Goal: Submit feedback/report problem: Submit feedback/report problem

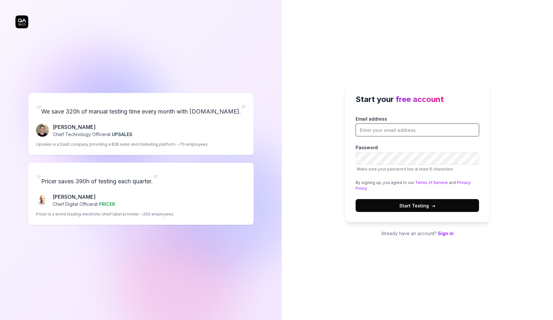
click at [400, 129] on input "Email address" at bounding box center [417, 129] width 123 height 13
type input "[EMAIL_ADDRESS][DOMAIN_NAME]"
click at [425, 205] on span "Start Testing →" at bounding box center [417, 205] width 36 height 7
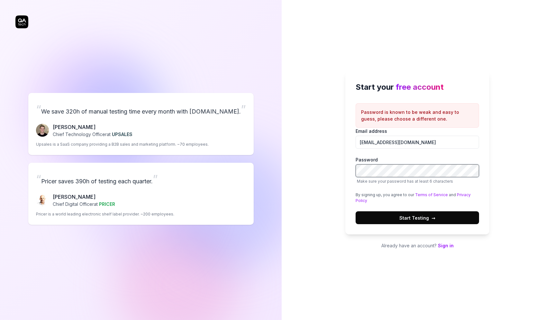
click at [356, 177] on div at bounding box center [356, 177] width 0 height 0
click at [416, 218] on span "Start Testing →" at bounding box center [417, 218] width 36 height 7
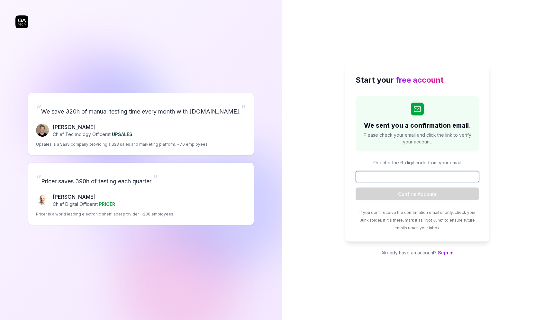
click at [405, 175] on input at bounding box center [417, 176] width 123 height 11
paste input "754783"
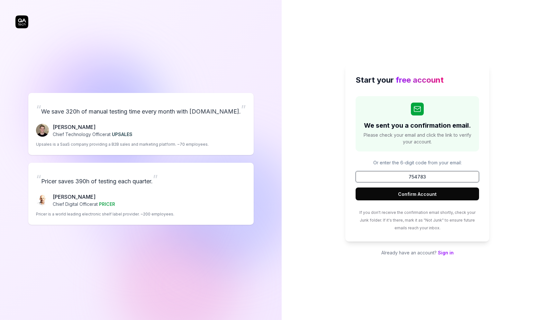
type input "754783"
click at [416, 195] on button "Confirm Account" at bounding box center [417, 193] width 123 height 13
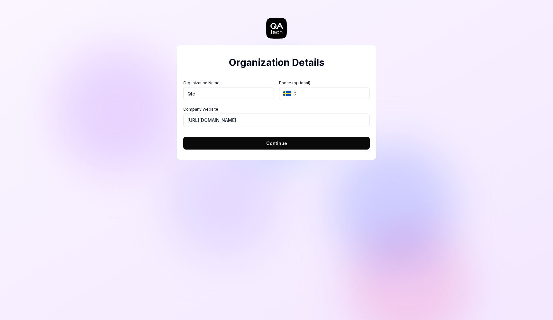
type input "Qlerify 2025"
type input "Qlerify"
click at [279, 144] on span "Continue" at bounding box center [276, 143] width 21 height 7
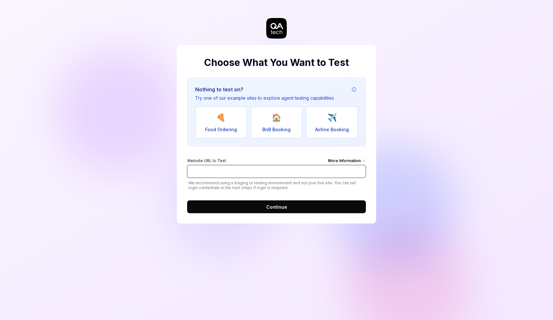
click at [239, 171] on input "Website URL to Test More Information" at bounding box center [276, 171] width 179 height 13
type input "[URL][DOMAIN_NAME]"
click at [276, 207] on span "Continue" at bounding box center [276, 207] width 21 height 7
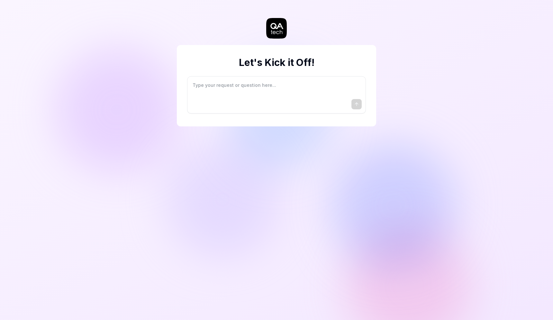
type textarea "*"
type textarea "I"
type textarea "*"
type textarea "I"
type textarea "*"
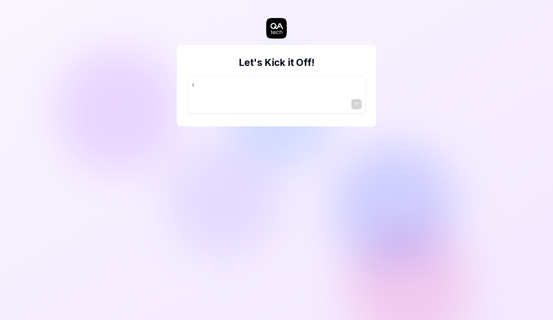
type textarea "I w"
type textarea "*"
type textarea "I wa"
type textarea "*"
type textarea "I wan"
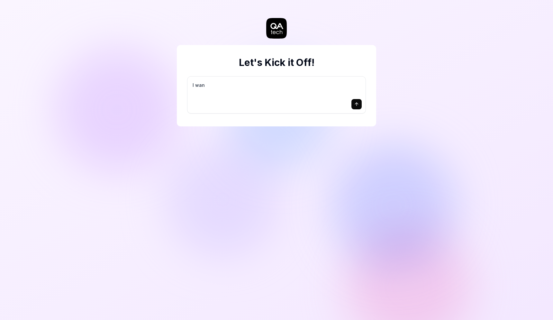
type textarea "*"
type textarea "I want"
type textarea "*"
type textarea "I want"
type textarea "*"
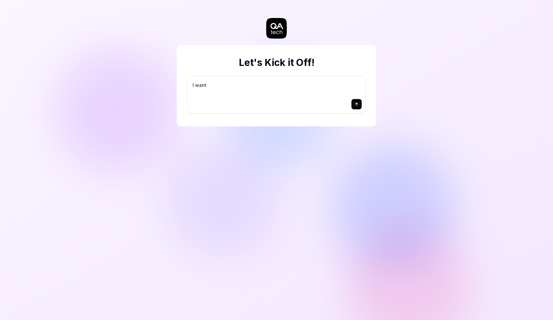
type textarea "I want a"
type textarea "*"
type textarea "I want a"
type textarea "*"
type textarea "I want a g"
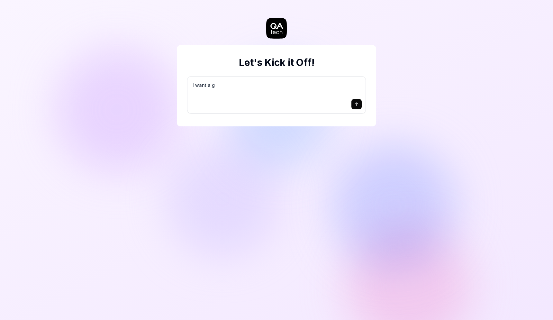
type textarea "*"
type textarea "I want a go"
type textarea "*"
type textarea "I want a goo"
type textarea "*"
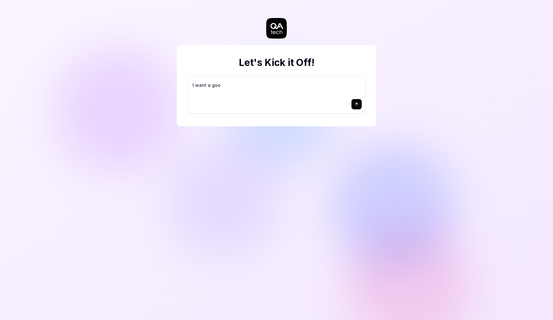
type textarea "I want a good"
type textarea "*"
type textarea "I want a good"
type textarea "*"
type textarea "I want a good t"
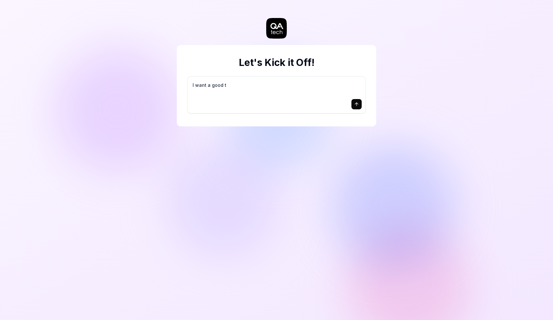
type textarea "*"
type textarea "I want a good te"
type textarea "*"
type textarea "I want a good tes"
type textarea "*"
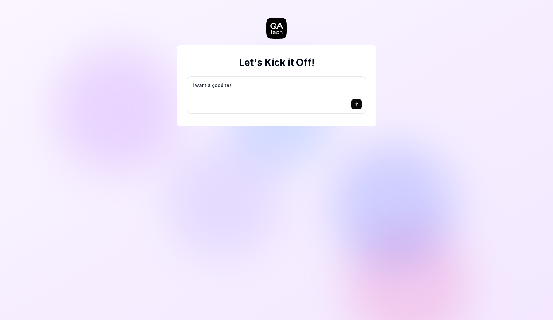
type textarea "I want a good test"
type textarea "*"
type textarea "I want a good test"
type textarea "*"
type textarea "I want a good test s"
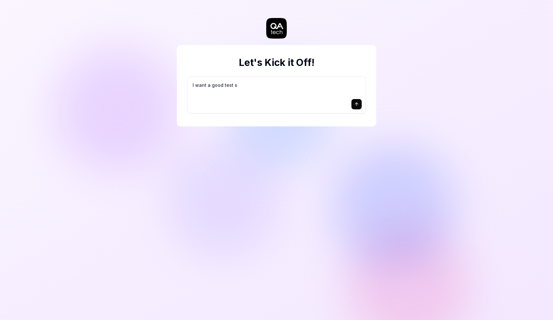
type textarea "*"
type textarea "I want a good test se"
type textarea "*"
type textarea "I want a good test set"
type textarea "*"
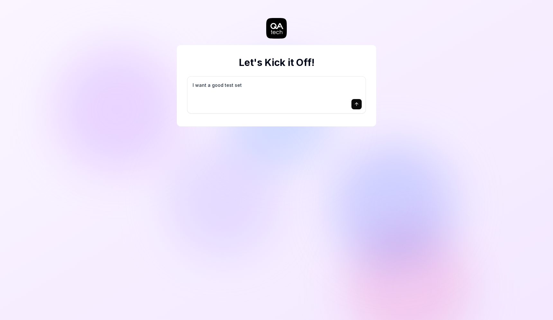
type textarea "I want a good test setu"
type textarea "*"
type textarea "I want a good test setup"
type textarea "*"
type textarea "I want a good test setup"
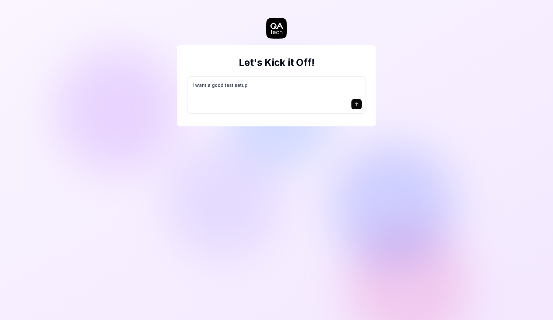
type textarea "*"
type textarea "I want a good test setup f"
type textarea "*"
type textarea "I want a good test setup fo"
type textarea "*"
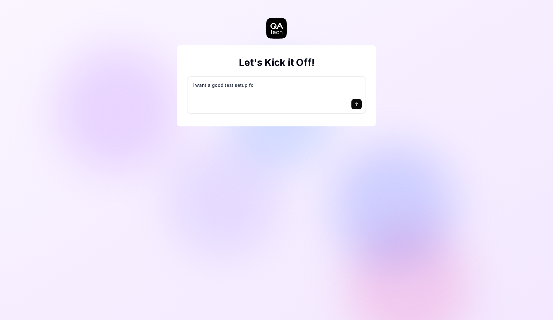
type textarea "I want a good test setup for"
type textarea "*"
type textarea "I want a good test setup for"
type textarea "*"
type textarea "I want a good test setup for m"
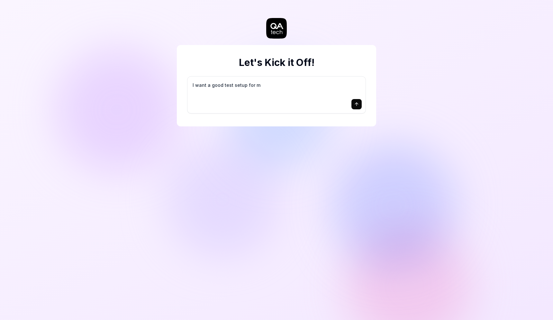
type textarea "*"
type textarea "I want a good test setup for my"
type textarea "*"
type textarea "I want a good test setup for my"
type textarea "*"
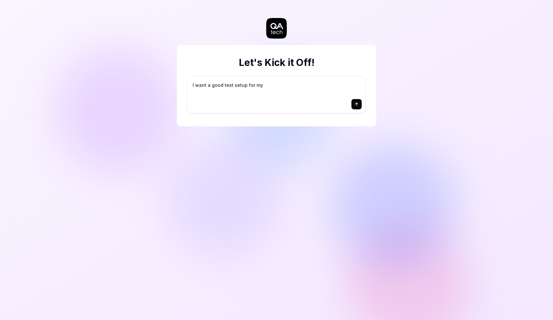
type textarea "I want a good test setup for my s"
type textarea "*"
type textarea "I want a good test setup for my si"
type textarea "*"
type textarea "I want a good test setup for my sit"
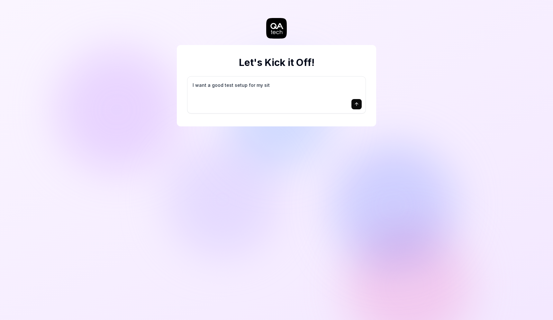
type textarea "*"
type textarea "I want a good test setup for my site"
type textarea "*"
type textarea "I want a good test setup for my site"
type textarea "*"
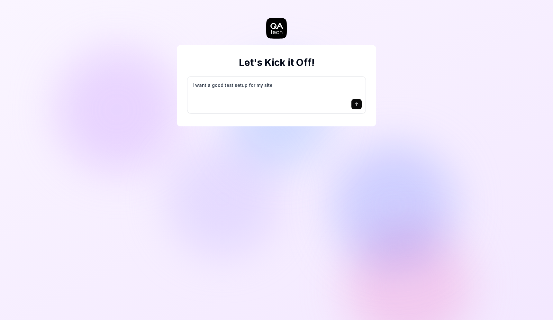
type textarea "I want a good test setup for my site -"
type textarea "*"
type textarea "I want a good test setup for my site -"
type textarea "*"
type textarea "I want a good test setup for my site - h"
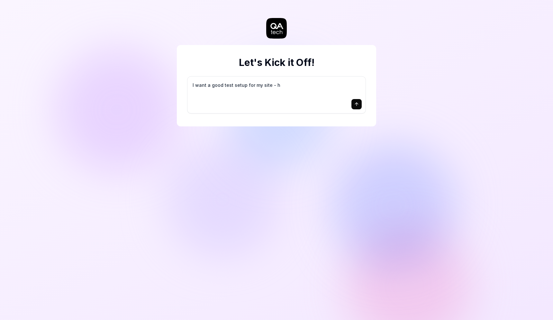
type textarea "*"
type textarea "I want a good test setup for my site - he"
type textarea "*"
type textarea "I want a good test setup for my site - hel"
type textarea "*"
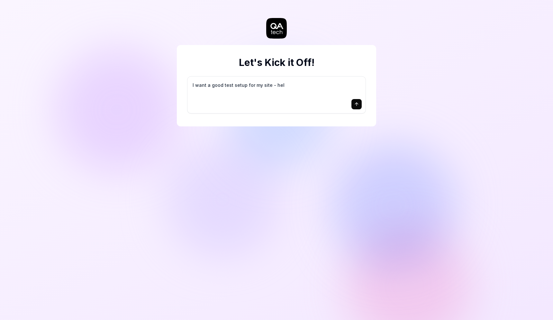
type textarea "I want a good test setup for my site - help"
type textarea "*"
type textarea "I want a good test setup for my site - help"
type textarea "*"
type textarea "I want a good test setup for my site - help m"
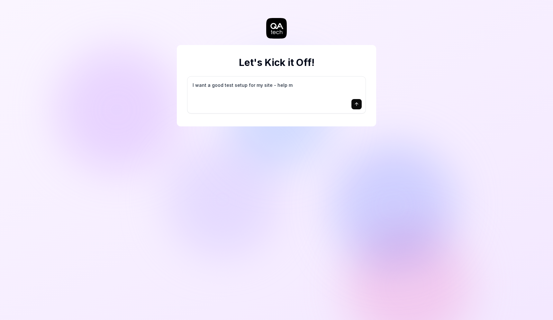
type textarea "*"
type textarea "I want a good test setup for my site - help me"
type textarea "*"
type textarea "I want a good test setup for my site - help me"
type textarea "*"
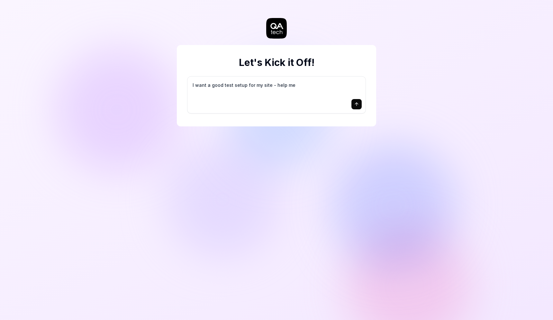
type textarea "I want a good test setup for my site - help me c"
type textarea "*"
type textarea "I want a good test setup for my site - help me cr"
type textarea "*"
type textarea "I want a good test setup for my site - help me cre"
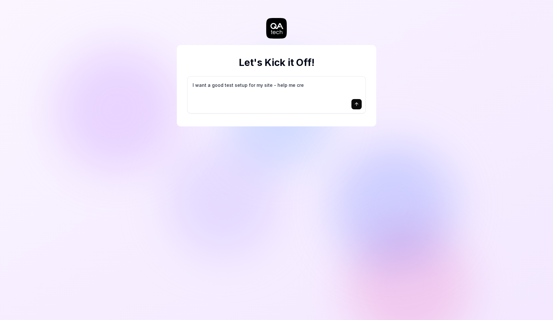
type textarea "*"
type textarea "I want a good test setup for my site - help me crea"
type textarea "*"
type textarea "I want a good test setup for my site - help me creat"
type textarea "*"
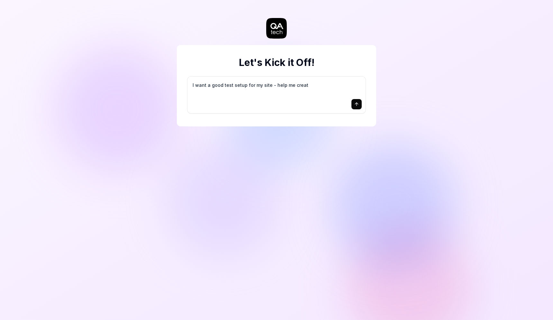
type textarea "I want a good test setup for my site - help me create"
type textarea "*"
type textarea "I want a good test setup for my site - help me create"
type textarea "*"
type textarea "I want a good test setup for my site - help me create t"
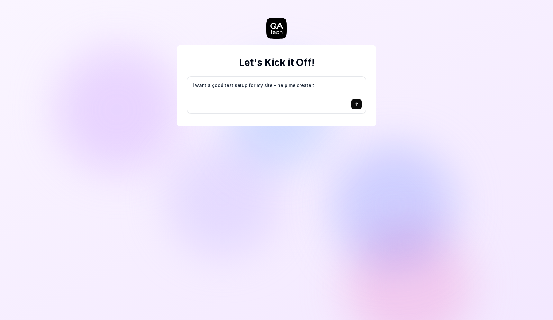
type textarea "*"
type textarea "I want a good test setup for my site - help me create th"
type textarea "*"
type textarea "I want a good test setup for my site - help me create the"
type textarea "*"
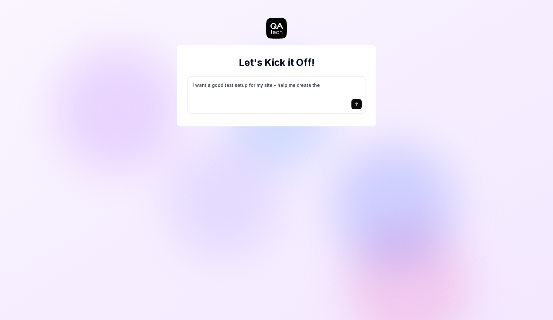
type textarea "I want a good test setup for my site - help me create the"
type textarea "*"
type textarea "I want a good test setup for my site - help me create the f"
type textarea "*"
type textarea "I want a good test setup for my site - help me create the fi"
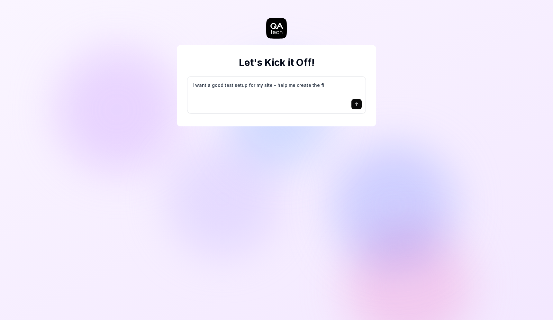
type textarea "*"
type textarea "I want a good test setup for my site - help me create the fir"
type textarea "*"
type textarea "I want a good test setup for my site - help me create the firs"
type textarea "*"
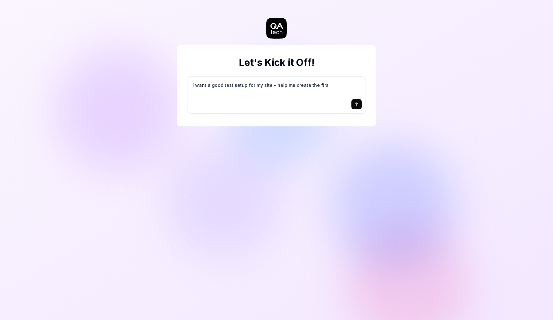
type textarea "I want a good test setup for my site - help me create the first"
type textarea "*"
type textarea "I want a good test setup for my site - help me create the first"
type textarea "*"
type textarea "I want a good test setup for my site - help me create the first 3"
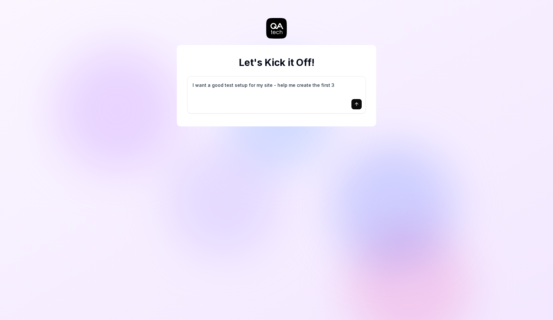
type textarea "*"
type textarea "I want a good test setup for my site - help me create the first 3-"
type textarea "*"
type textarea "I want a good test setup for my site - help me create the first 3-5"
type textarea "*"
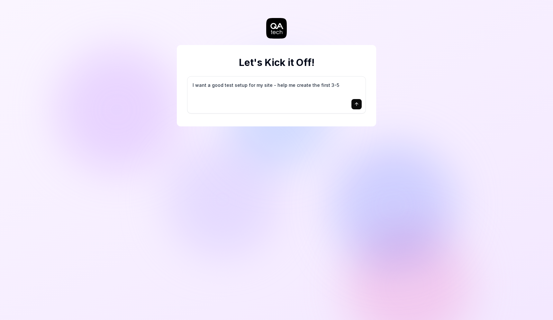
type textarea "I want a good test setup for my site - help me create the first 3-5"
type textarea "*"
type textarea "I want a good test setup for my site - help me create the first 3-5 t"
type textarea "*"
type textarea "I want a good test setup for my site - help me create the first 3-5 te"
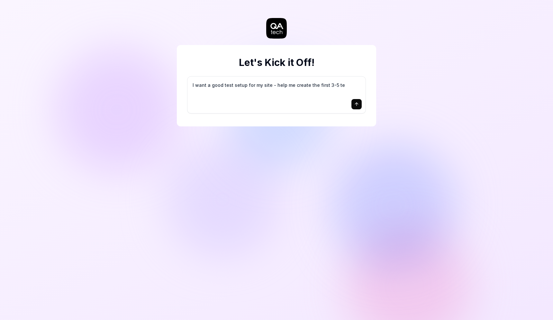
type textarea "*"
type textarea "I want a good test setup for my site - help me create the first 3-5 tes"
type textarea "*"
type textarea "I want a good test setup for my site - help me create the first 3-5 test"
type textarea "*"
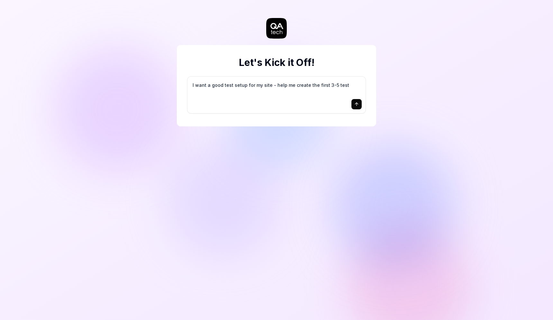
type textarea "I want a good test setup for my site - help me create the first 3-5 test"
type textarea "*"
type textarea "I want a good test setup for my site - help me create the first 3-5 test c"
type textarea "*"
type textarea "I want a good test setup for my site - help me create the first 3-5 test ca"
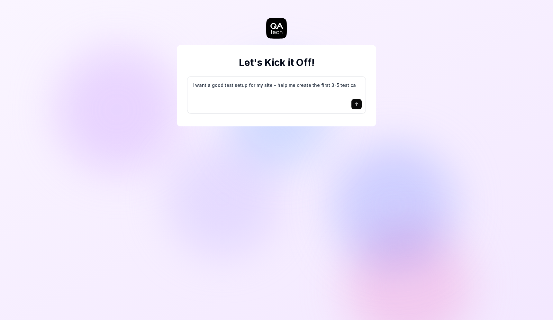
type textarea "*"
type textarea "I want a good test setup for my site - help me create the first 3-5 test cas"
type textarea "*"
type textarea "I want a good test setup for my site - help me create the first 3-5 test case"
type textarea "*"
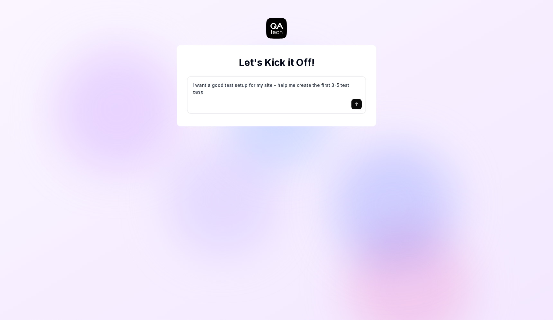
type textarea "I want a good test setup for my site - help me create the first 3-5 test cases"
click at [358, 105] on icon "submit" at bounding box center [356, 104] width 5 height 5
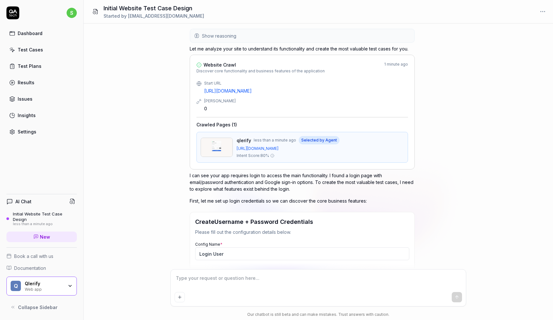
click at [26, 130] on div "Settings" at bounding box center [27, 131] width 19 height 7
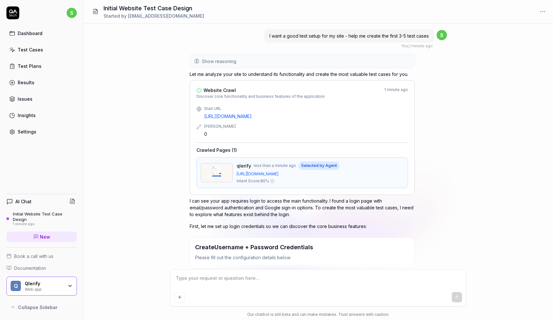
click at [71, 286] on icon "button" at bounding box center [70, 285] width 5 height 5
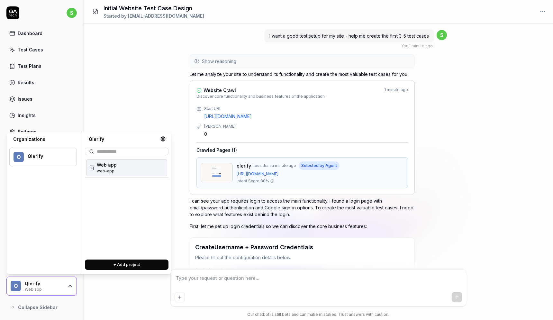
click at [35, 156] on div "Qlerify" at bounding box center [48, 156] width 41 height 6
click at [162, 138] on icon at bounding box center [163, 139] width 6 height 6
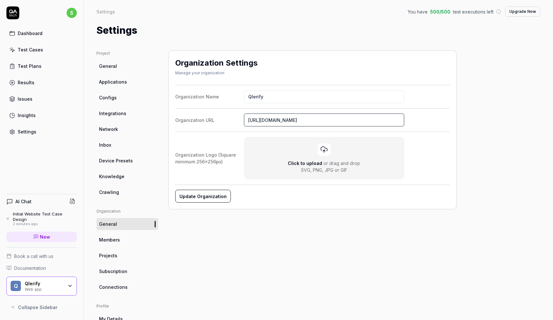
click at [266, 122] on input "https://qlerify.com" at bounding box center [324, 120] width 160 height 13
click at [25, 33] on div "Dashboard" at bounding box center [30, 33] width 25 height 7
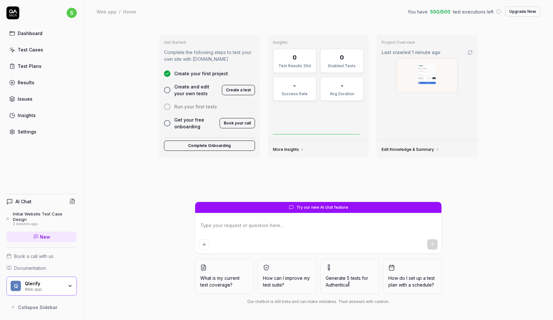
click at [24, 134] on div "Settings" at bounding box center [27, 131] width 19 height 7
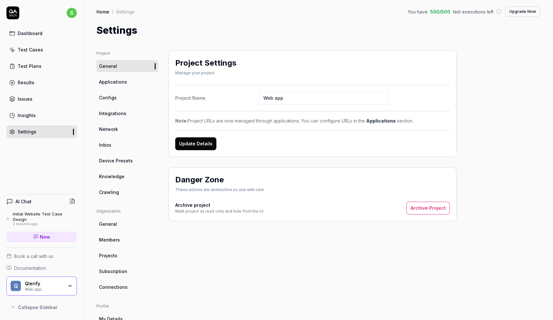
click at [124, 81] on span "Applications" at bounding box center [113, 81] width 28 height 7
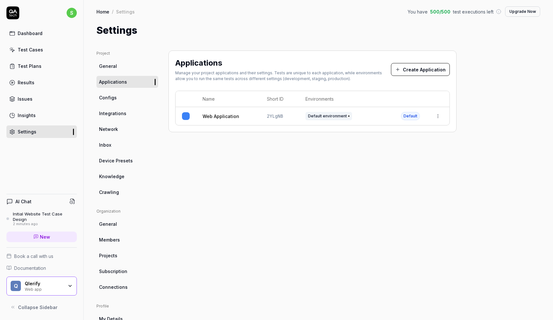
click at [112, 97] on span "Configs" at bounding box center [108, 97] width 18 height 7
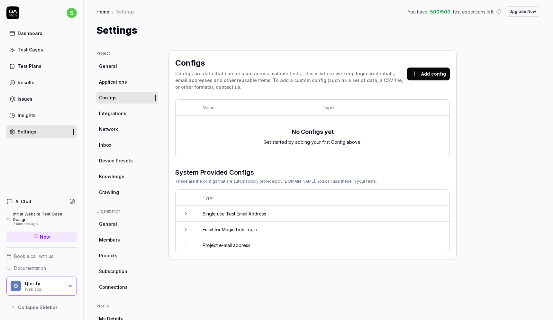
click at [114, 114] on span "Integrations" at bounding box center [112, 113] width 27 height 7
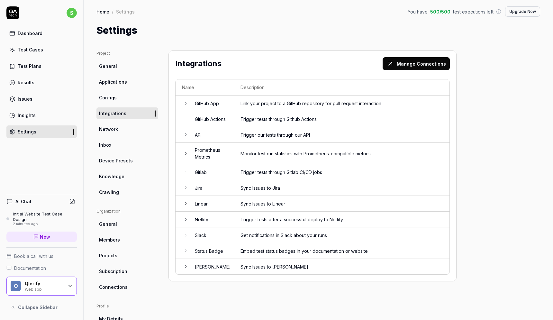
click at [37, 32] on div "Dashboard" at bounding box center [30, 33] width 25 height 7
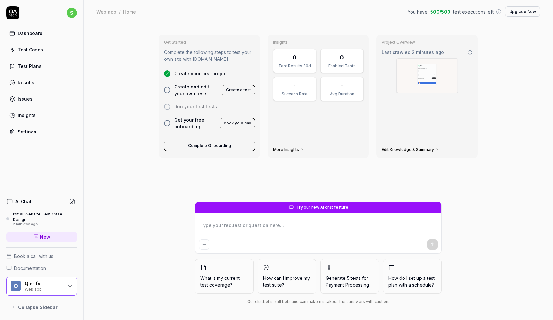
click at [28, 33] on div "Dashboard" at bounding box center [30, 33] width 25 height 7
click at [29, 49] on div "Test Cases" at bounding box center [30, 49] width 25 height 7
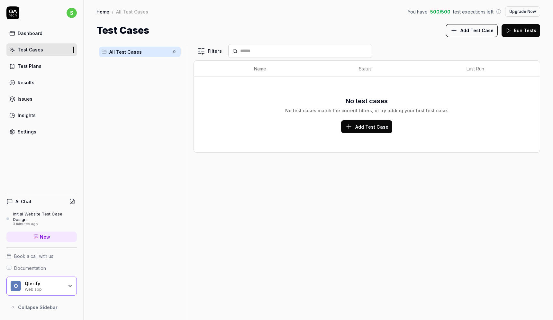
click at [25, 31] on div "Dashboard" at bounding box center [30, 33] width 25 height 7
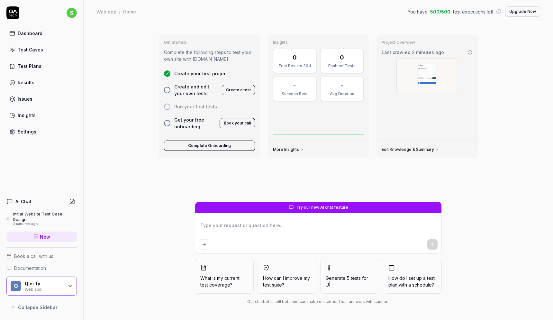
click at [23, 48] on div "Test Cases" at bounding box center [30, 49] width 25 height 7
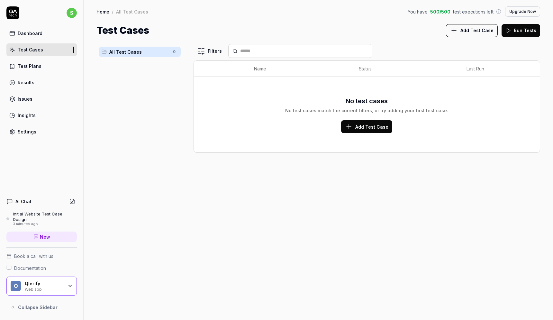
click at [27, 133] on div "Settings" at bounding box center [27, 131] width 19 height 7
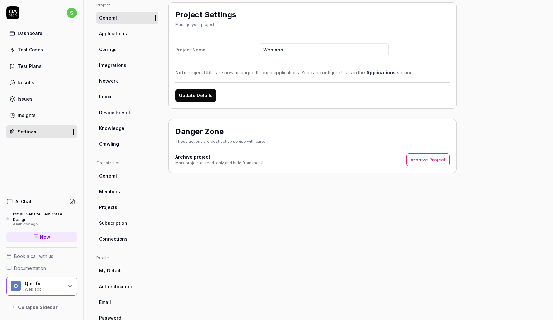
scroll to position [65, 0]
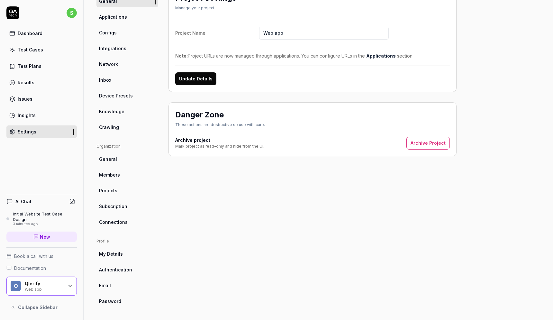
click at [114, 158] on span "General" at bounding box center [108, 159] width 18 height 7
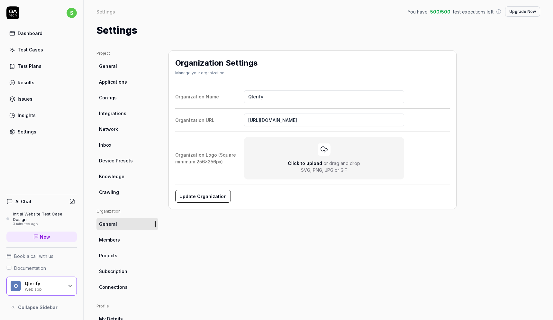
click at [49, 220] on div "Initial Website Test Case Design" at bounding box center [45, 216] width 64 height 11
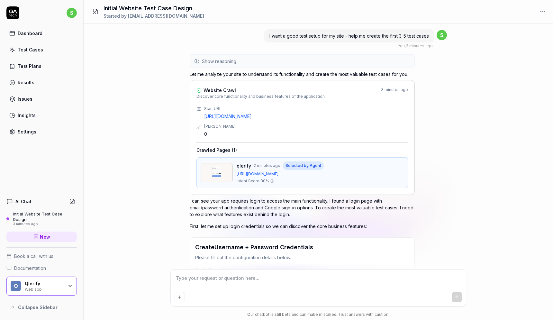
click at [543, 12] on html "s Dashboard Test Cases Test Plans Results Issues Insights Settings AI Chat Init…" at bounding box center [276, 160] width 553 height 320
click at [495, 101] on html "s Dashboard Test Cases Test Plans Results Issues Insights Settings AI Chat Init…" at bounding box center [276, 160] width 553 height 320
click at [544, 14] on html "s Dashboard Test Cases Test Plans Results Issues Insights Settings AI Chat Init…" at bounding box center [276, 160] width 553 height 320
click at [515, 41] on div "Archive" at bounding box center [521, 39] width 51 height 14
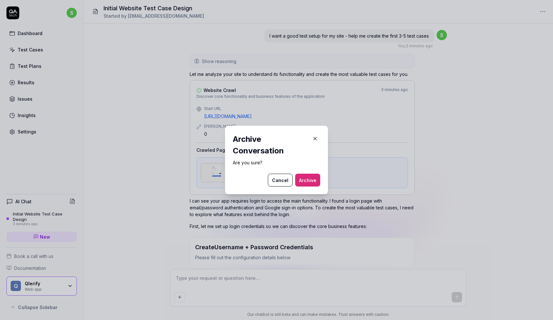
click at [309, 180] on button "Archive" at bounding box center [307, 180] width 25 height 13
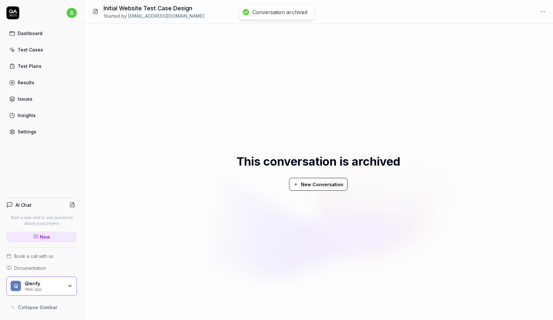
click at [313, 184] on button "New Conversation" at bounding box center [318, 184] width 59 height 13
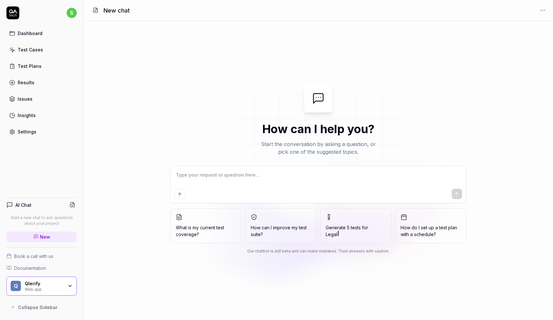
type textarea "*"
type textarea "C"
type textarea "*"
type textarea "Can"
type textarea "*"
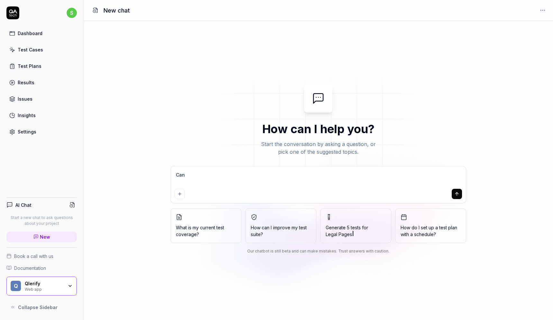
type textarea "Can"
type textarea "*"
type textarea "Can y"
type textarea "*"
type textarea "Can yo"
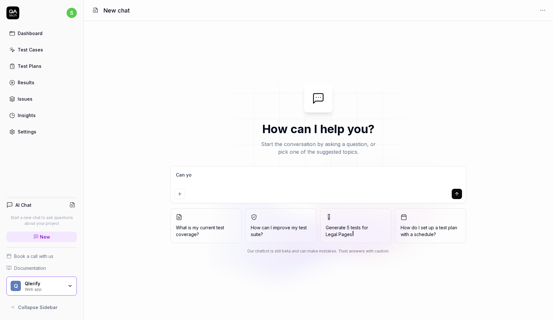
type textarea "*"
type textarea "Can you"
type textarea "*"
type textarea "Can you"
type textarea "*"
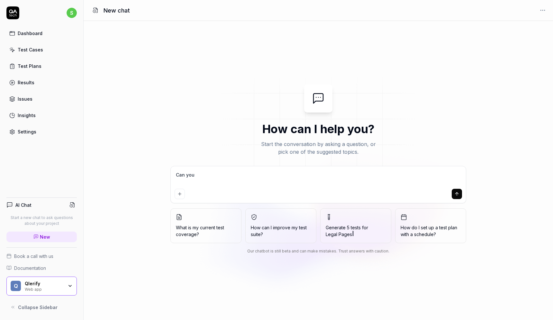
type textarea "Can you t"
type textarea "*"
type textarea "Can you te"
type textarea "*"
type textarea "Can you tes"
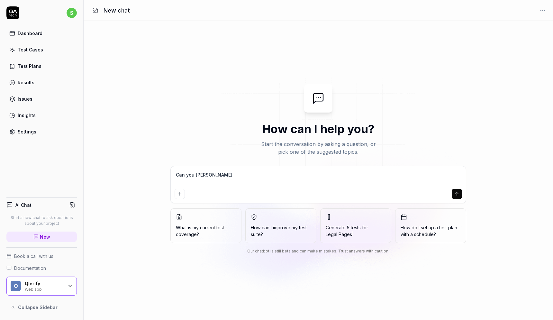
type textarea "*"
type textarea "Can you test"
type textarea "*"
type textarea "Can you test"
type textarea "*"
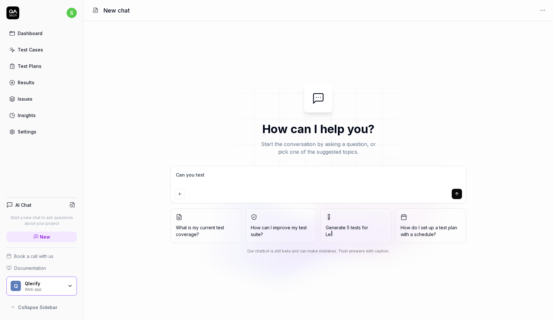
type textarea "Can you test h"
type textarea "*"
type textarea "Can you test ht"
type textarea "*"
type textarea "Can you test htt"
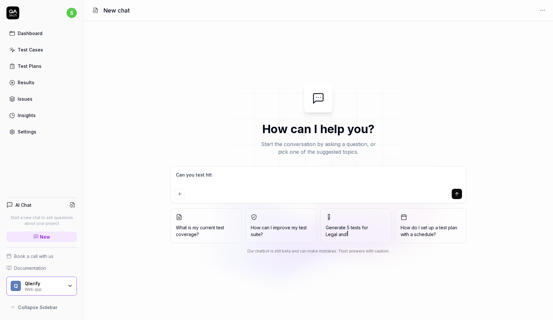
type textarea "*"
type textarea "Can you test http"
type textarea "*"
type textarea "Can you test https"
type textarea "*"
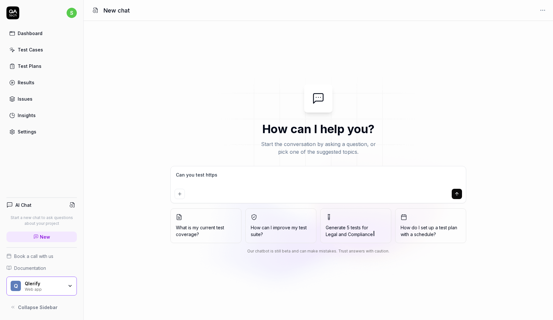
type textarea "Can you test https:"
type textarea "*"
type textarea "Can you test https:/"
click at [458, 194] on icon "submit" at bounding box center [456, 193] width 5 height 5
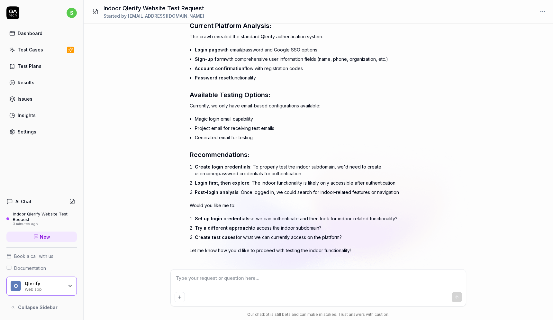
scroll to position [628, 0]
click at [223, 284] on textarea at bounding box center [319, 281] width 288 height 16
paste textarea "[EMAIL_ADDRESS][DOMAIN_NAME]"
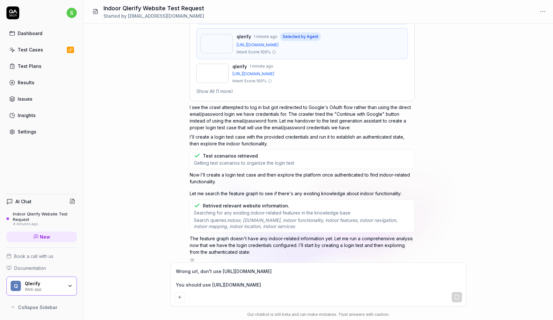
scroll to position [1092, 0]
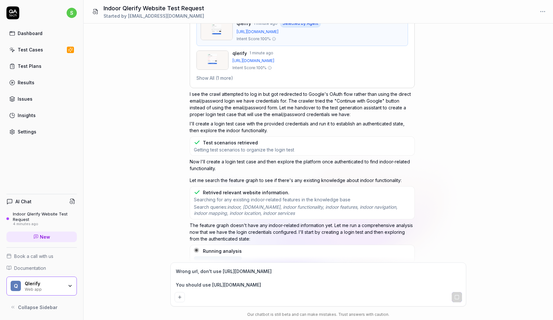
click at [186, 272] on textarea "Wrong url, don't use https://app.qlerify.com You should use https://indoor.qler…" at bounding box center [319, 278] width 288 height 23
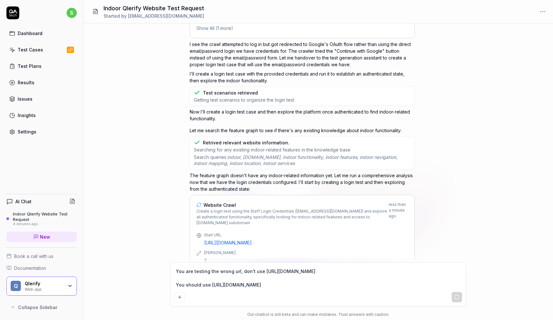
scroll to position [1156, 0]
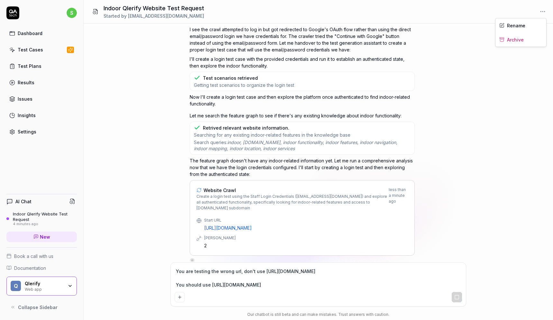
click at [546, 11] on html "s Dashboard Test Cases Test Plans Results Issues Insights Settings AI Chat Indo…" at bounding box center [276, 160] width 553 height 320
click at [471, 108] on html "s Dashboard Test Cases Test Plans Results Issues Insights Settings AI Chat Indo…" at bounding box center [276, 160] width 553 height 320
click at [71, 285] on icon "button" at bounding box center [70, 285] width 3 height 1
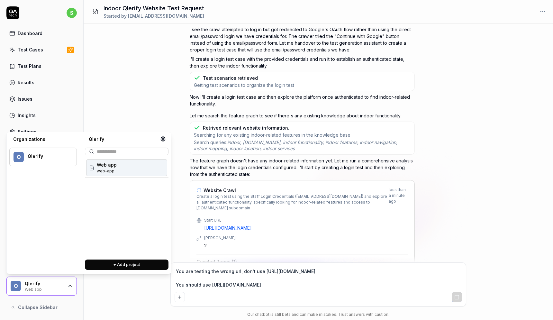
click at [112, 162] on span "Web app" at bounding box center [107, 164] width 20 height 7
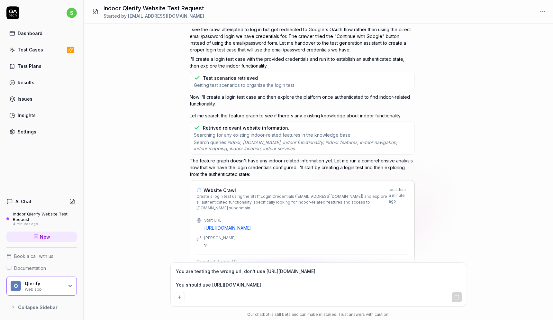
click at [40, 286] on div "Web app" at bounding box center [44, 288] width 39 height 5
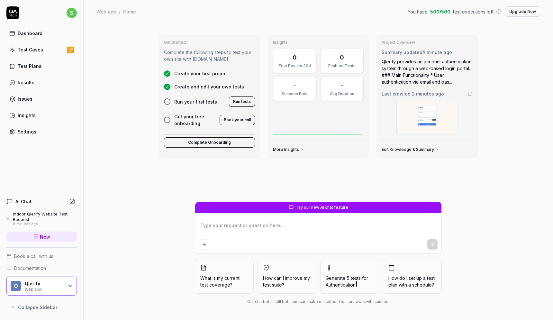
click at [326, 186] on div "Get Started Complete the following steps to test your own site with QA.tech Cre…" at bounding box center [318, 116] width 329 height 172
click at [32, 32] on div "Dashboard" at bounding box center [30, 33] width 25 height 7
click at [33, 45] on link "Test Cases" at bounding box center [41, 49] width 70 height 13
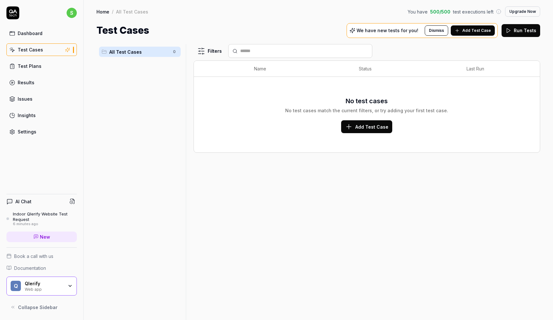
click at [29, 291] on div "Q Qlerify Web app" at bounding box center [41, 286] width 70 height 19
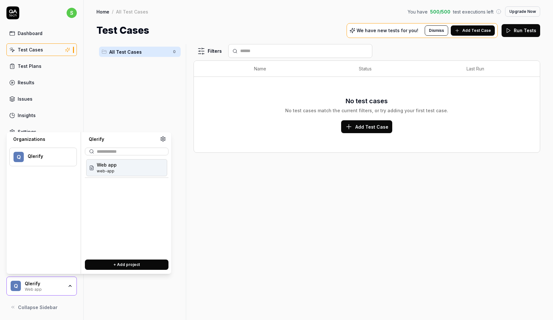
click at [105, 171] on span "web-app" at bounding box center [107, 171] width 20 height 6
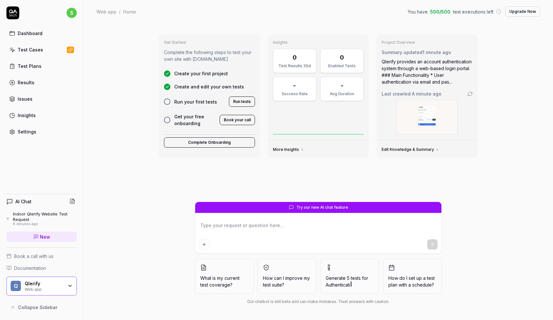
click at [419, 75] on div "Qlerify provides an account authentication system through a web-based login por…" at bounding box center [427, 71] width 91 height 27
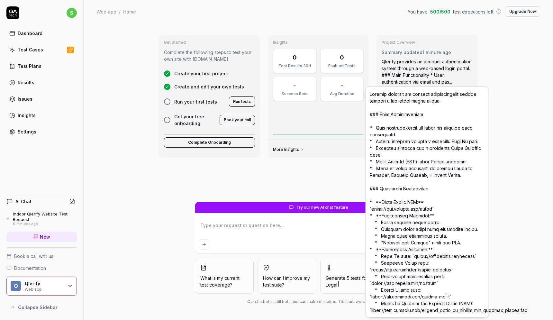
click at [419, 75] on div "Qlerify provides an account authentication system through a web-based login por…" at bounding box center [427, 71] width 91 height 27
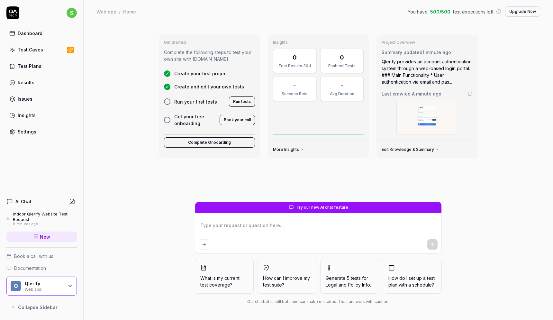
click at [394, 114] on div at bounding box center [427, 117] width 91 height 35
click at [11, 197] on div "AI Chat" at bounding box center [41, 201] width 70 height 9
click at [16, 200] on h4 "AI Chat" at bounding box center [23, 201] width 16 height 7
click at [70, 200] on icon at bounding box center [72, 201] width 6 height 6
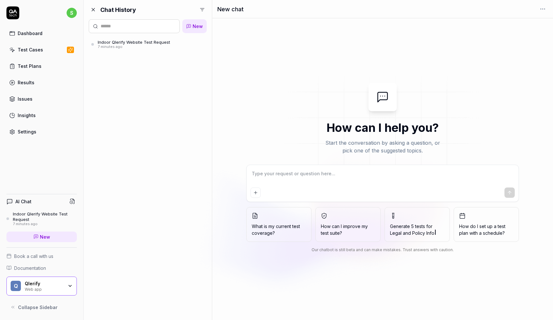
click at [122, 43] on div "Indoor Qlerify Website Test Request" at bounding box center [134, 42] width 72 height 5
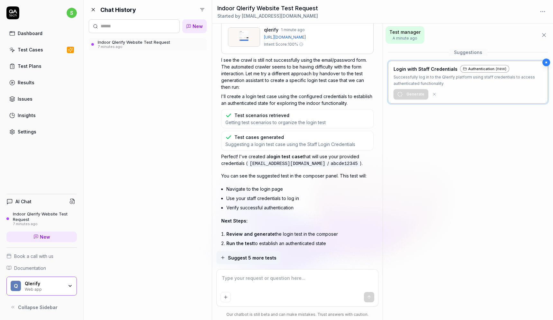
scroll to position [1703, 0]
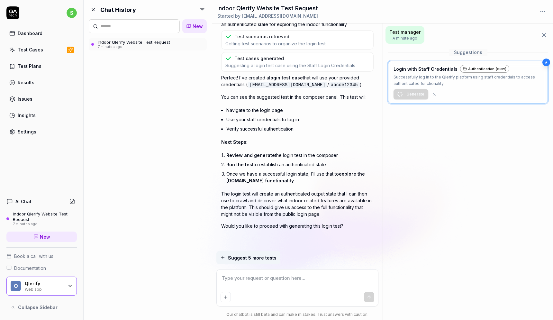
click at [251, 286] on textarea at bounding box center [298, 281] width 154 height 16
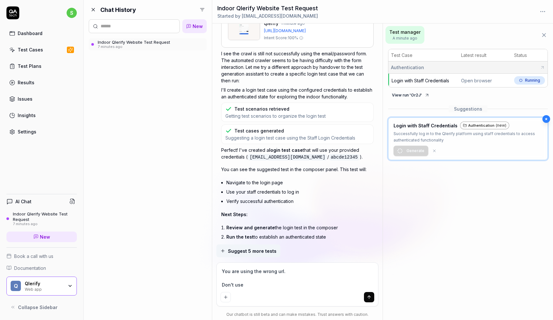
scroll to position [1709, 0]
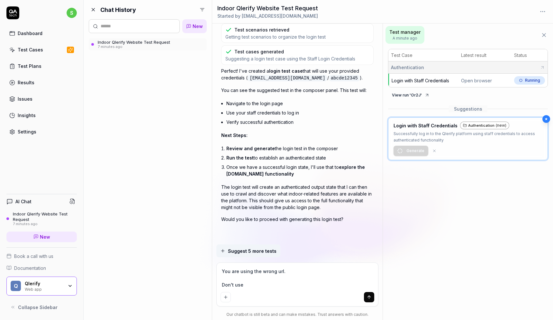
click at [258, 287] on textarea "You are using the wrong url. Don't use" at bounding box center [298, 278] width 154 height 23
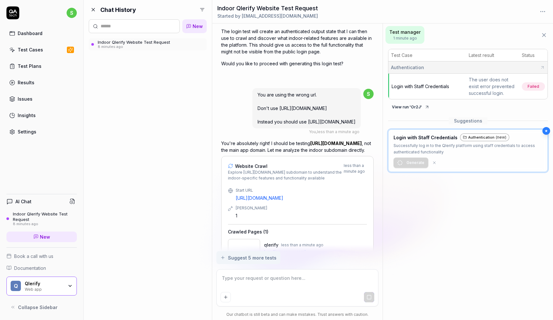
scroll to position [1899, 0]
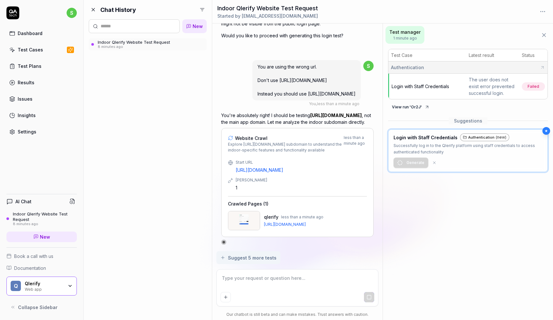
click at [94, 9] on icon at bounding box center [93, 10] width 6 height 6
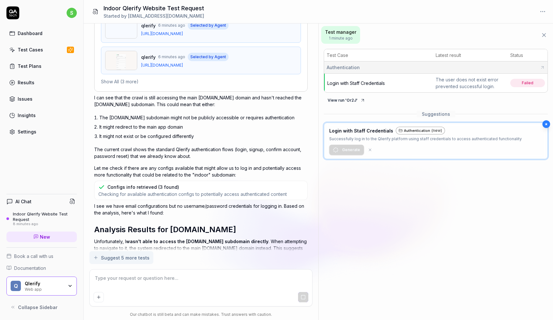
scroll to position [0, 0]
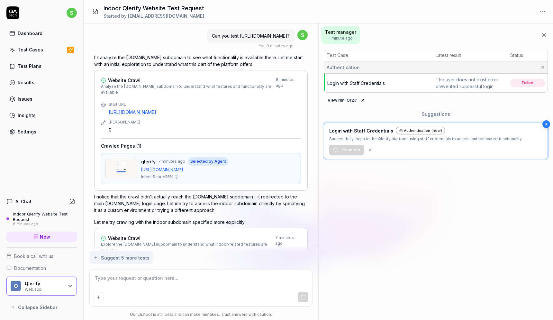
click at [27, 33] on div "Dashboard" at bounding box center [30, 33] width 25 height 7
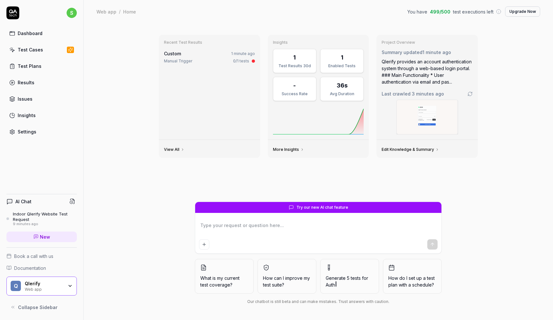
click at [31, 66] on div "Test Plans" at bounding box center [30, 66] width 24 height 7
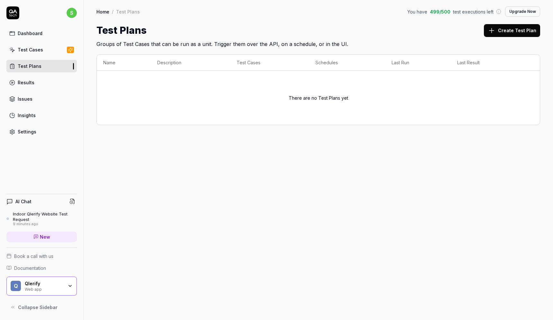
click at [31, 49] on div "Test Cases" at bounding box center [30, 49] width 25 height 7
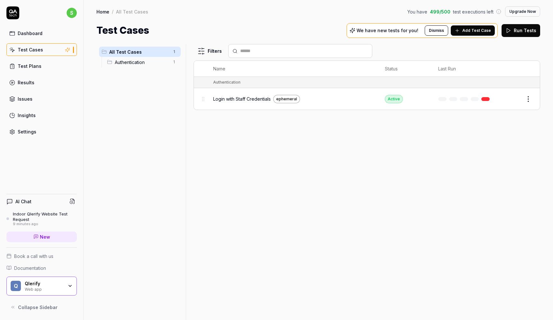
click at [469, 31] on span "Add Test Case" at bounding box center [476, 31] width 29 height 6
click at [516, 31] on button "Run Tests" at bounding box center [521, 30] width 39 height 13
click at [439, 30] on button "Dismiss" at bounding box center [436, 30] width 23 height 10
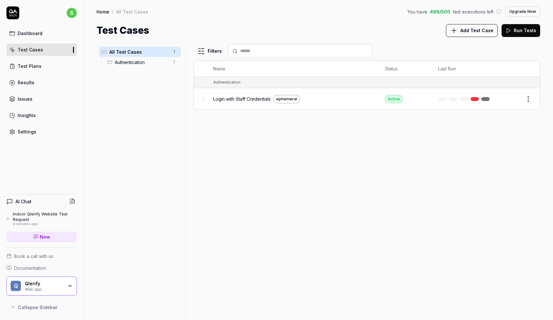
click at [34, 65] on div "Test Plans" at bounding box center [30, 66] width 24 height 7
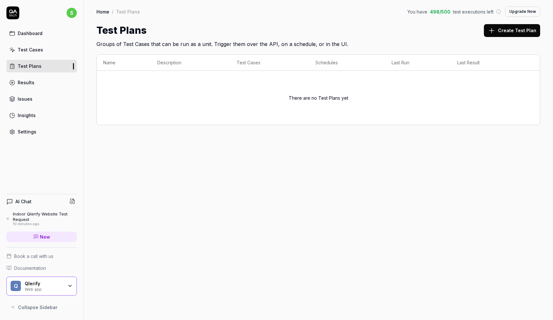
click at [28, 82] on div "Results" at bounding box center [26, 82] width 17 height 7
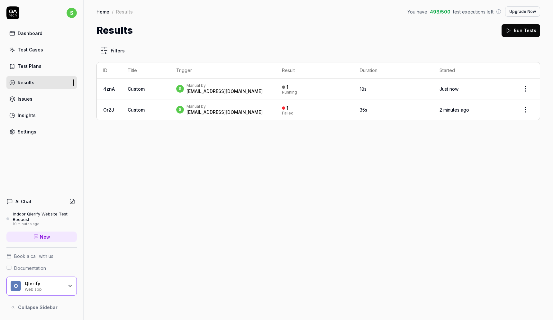
click at [25, 133] on div "Settings" at bounding box center [27, 131] width 19 height 7
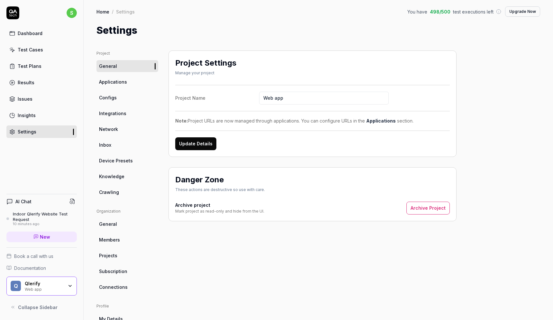
click at [118, 84] on span "Applications" at bounding box center [113, 81] width 28 height 7
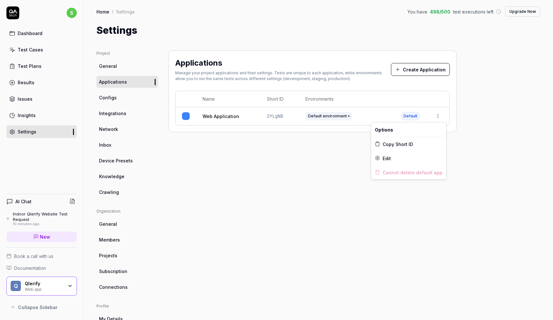
click at [439, 117] on html "s Dashboard Test Cases Test Plans Results Issues Insights Settings AI Chat Indo…" at bounding box center [276, 160] width 553 height 320
click at [388, 160] on span "Edit" at bounding box center [387, 158] width 8 height 7
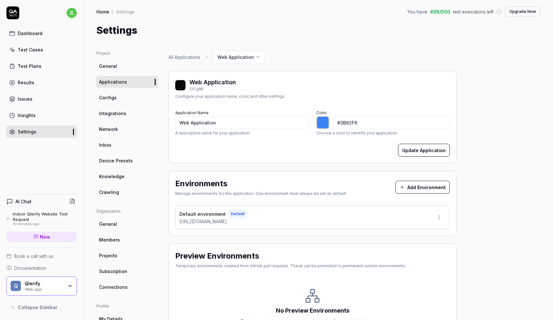
type input "*******"
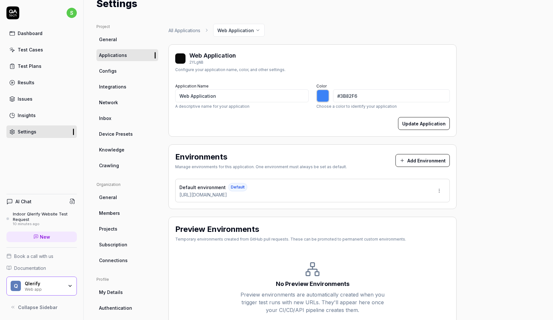
scroll to position [33, 0]
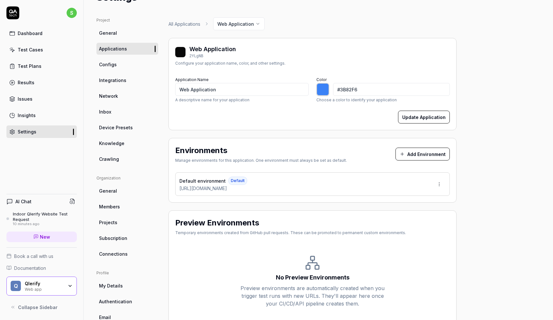
click at [441, 184] on html "s Dashboard Test Cases Test Plans Results Issues Insights Settings AI Chat Indo…" at bounding box center [276, 160] width 553 height 320
click at [405, 215] on div "Edit" at bounding box center [415, 213] width 65 height 14
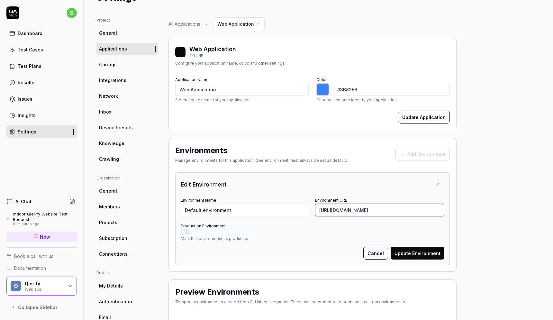
click at [340, 211] on input "[URL][DOMAIN_NAME]" at bounding box center [379, 210] width 129 height 13
type input "[URL][DOMAIN_NAME]"
click at [415, 252] on button "Update Environment" at bounding box center [418, 253] width 54 height 13
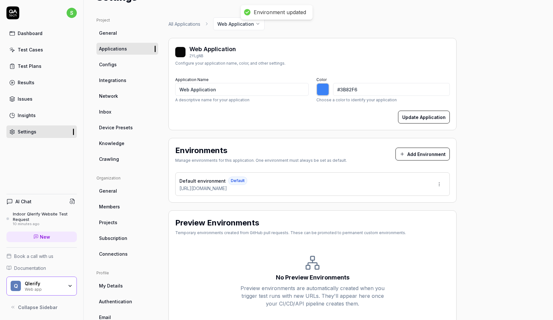
type input "*******"
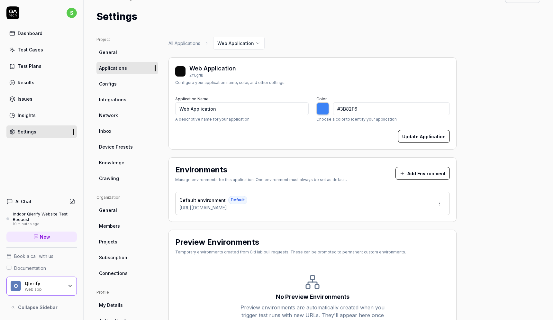
scroll to position [0, 0]
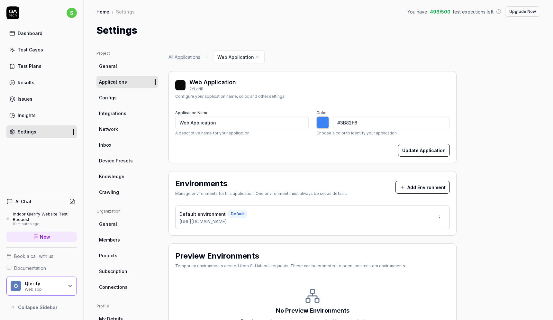
click at [105, 92] on link "Configs" at bounding box center [127, 98] width 62 height 12
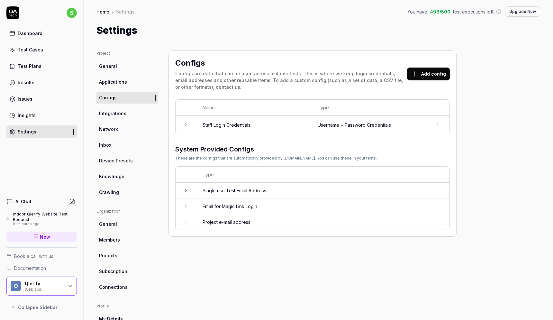
click at [440, 124] on html "s Dashboard Test Cases Test Plans Results Issues Insights Settings AI Chat Indo…" at bounding box center [276, 160] width 553 height 320
click at [378, 102] on html "s Dashboard Test Cases Test Plans Results Issues Insights Settings AI Chat Indo…" at bounding box center [276, 160] width 553 height 320
click at [29, 33] on div "Dashboard" at bounding box center [30, 33] width 25 height 7
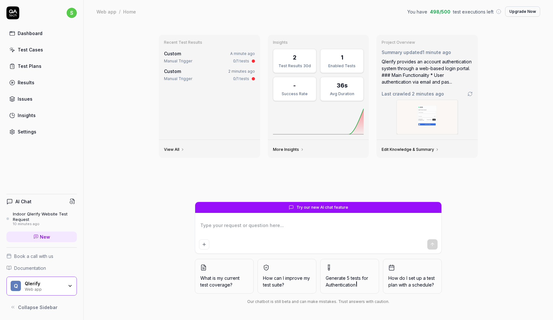
click at [28, 51] on div "Test Cases" at bounding box center [30, 49] width 25 height 7
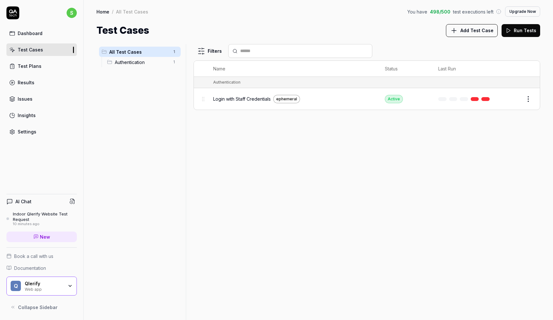
click at [513, 31] on button "Run Tests" at bounding box center [521, 30] width 39 height 13
click at [247, 97] on span "Login with Staff Credentials" at bounding box center [242, 99] width 58 height 7
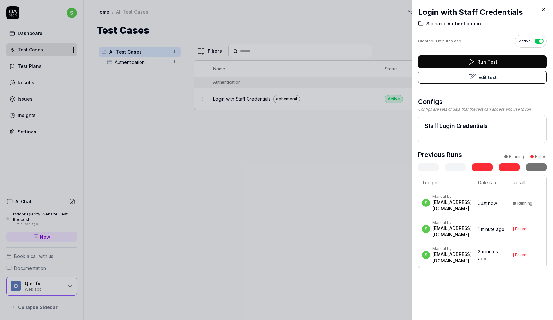
click at [459, 211] on div "[EMAIL_ADDRESS][DOMAIN_NAME]" at bounding box center [452, 205] width 39 height 13
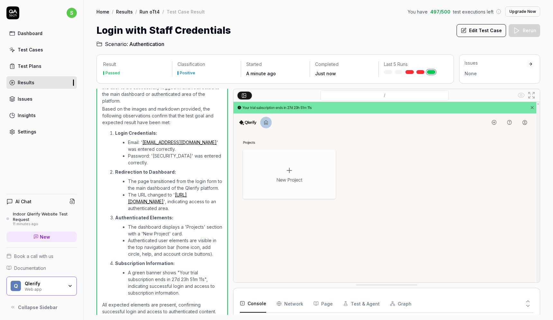
click at [25, 33] on div "Dashboard" at bounding box center [30, 33] width 25 height 7
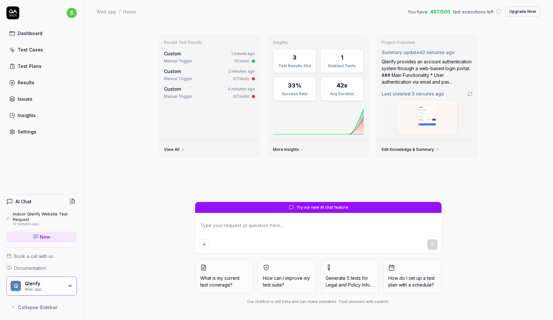
type textarea "*"
click at [46, 237] on span "New" at bounding box center [45, 236] width 10 height 7
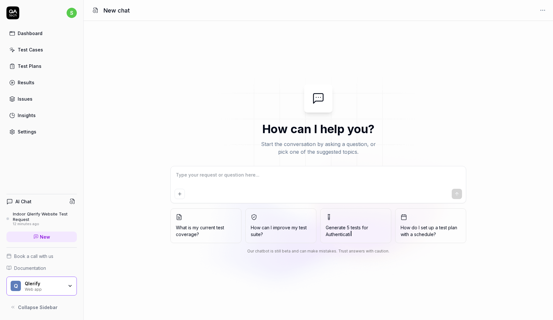
click at [215, 181] on textarea at bounding box center [319, 178] width 288 height 16
type textarea "*"
type textarea "T"
type textarea "*"
type textarea "Te"
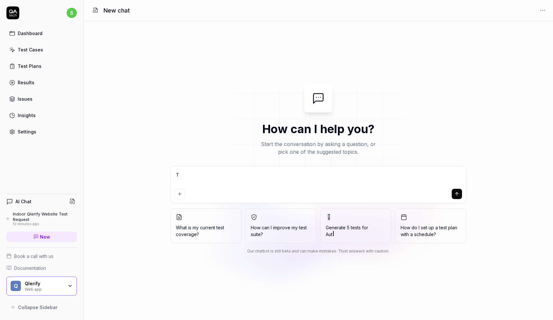
type textarea "*"
type textarea "Tes"
type textarea "*"
type textarea "Test"
type textarea "*"
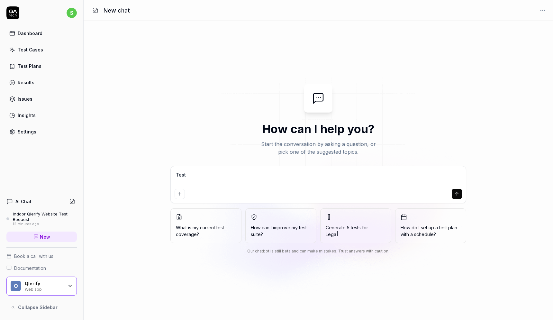
type textarea "Test"
type textarea "*"
type textarea "Test t"
type textarea "*"
type textarea "Test th"
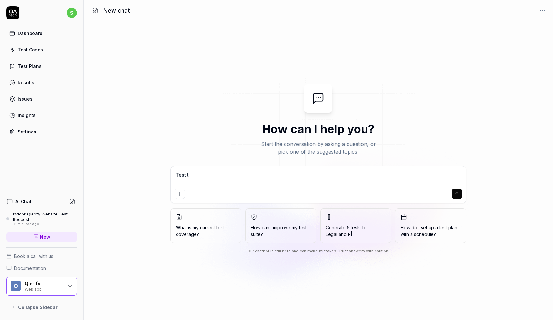
type textarea "*"
type textarea "Test the"
type textarea "*"
type textarea "Test the"
type textarea "*"
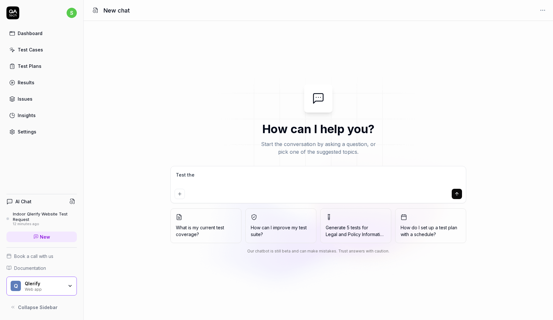
type textarea "Test the"
type textarea "*"
type textarea "Test th"
type textarea "*"
type textarea "Test t"
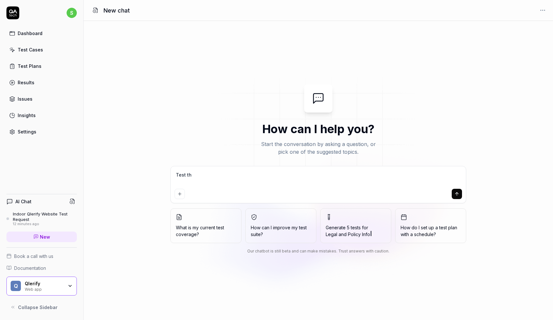
type textarea "*"
type textarea "Test"
type textarea "*"
type textarea "Test c"
type textarea "*"
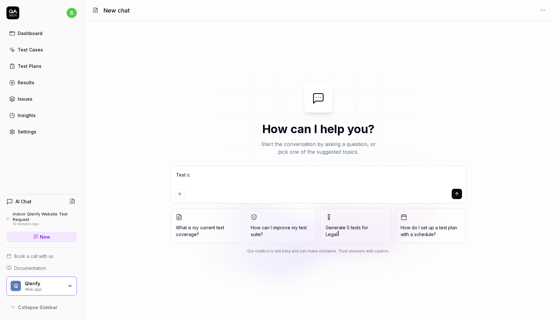
type textarea "Test cr"
type textarea "*"
type textarea "Test cre"
type textarea "*"
type textarea "Test crea"
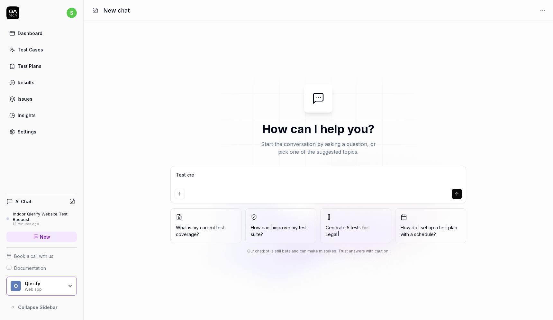
type textarea "*"
type textarea "Test creat"
type textarea "*"
type textarea "Test creati"
type textarea "*"
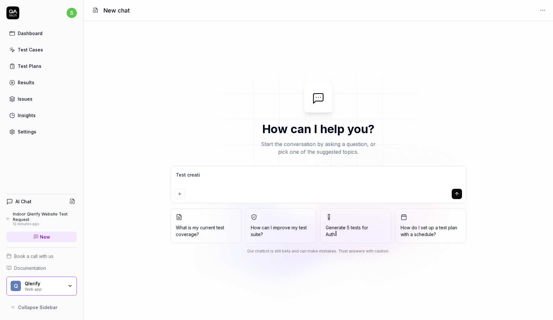
type textarea "Test creatin"
type textarea "*"
type textarea "Test creating"
type textarea "*"
type textarea "Test creating"
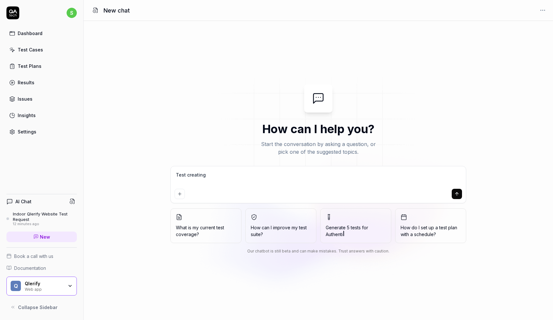
type textarea "*"
type textarea "Test creating a"
type textarea "*"
type textarea "Test creating a"
type textarea "*"
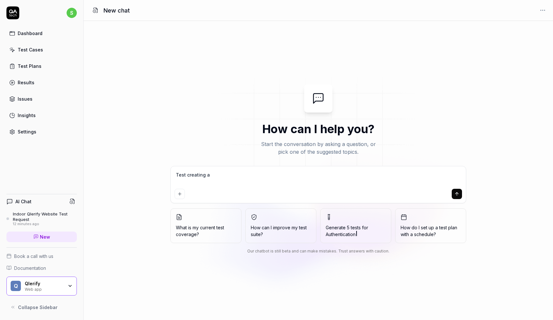
type textarea "Test creating a p"
type textarea "*"
type textarea "Test creating a pr"
type textarea "*"
type textarea "Test creating a pro"
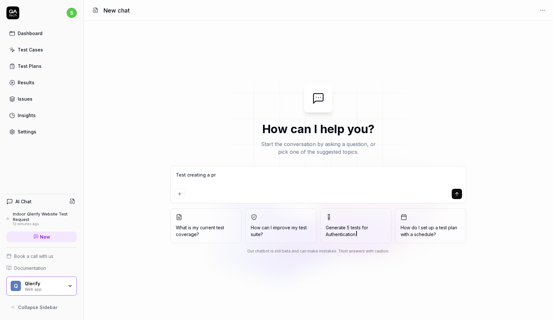
type textarea "*"
type textarea "Test creating a proj"
type textarea "*"
type textarea "Test creating a proje"
type textarea "*"
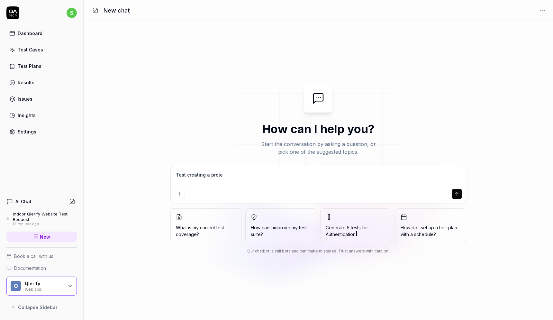
type textarea "Test creating a projec"
type textarea "*"
type textarea "Test creating a projecc"
type textarea "*"
type textarea "Test creating a projecct"
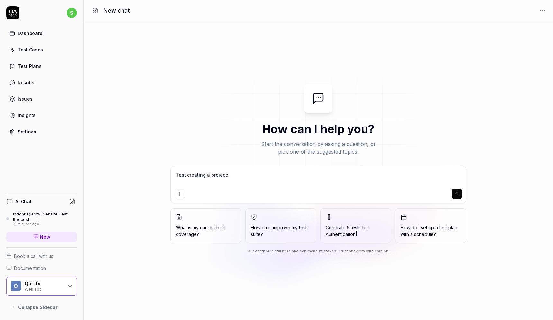
type textarea "*"
type textarea "Test creating a projecct"
type textarea "*"
type textarea "Test creating a projecct a"
type textarea "*"
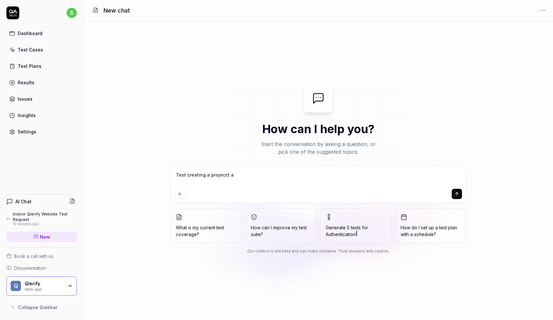
type textarea "Test creating a projecct an"
type textarea "*"
type textarea "Test creating a projecct a"
type textarea "*"
type textarea "Test creating a projecct"
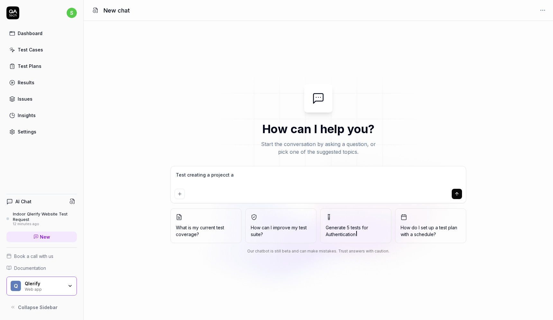
type textarea "*"
type textarea "Test creating a projecct"
type textarea "*"
type textarea "Test creating a projecc"
type textarea "*"
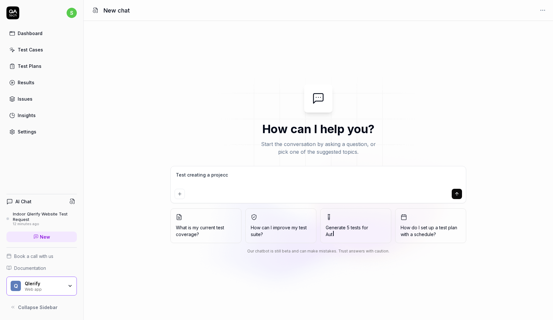
type textarea "Test creating a projec"
type textarea "*"
type textarea "Test creating a project"
type textarea "*"
type textarea "Test creating a project"
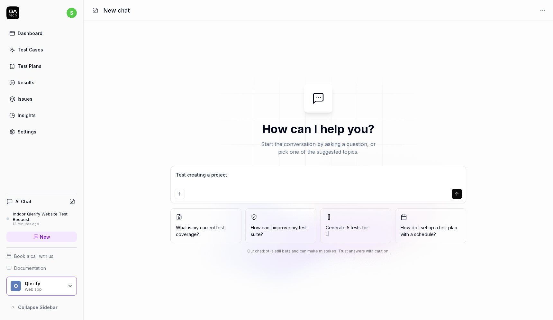
type textarea "*"
type textarea "Test creating a project a"
type textarea "*"
type textarea "Test creating a project an"
type textarea "*"
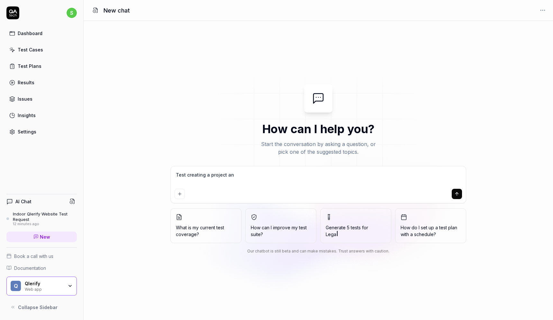
type textarea "Test creating a project and"
type textarea "*"
type textarea "Test creating a project and"
type textarea "*"
type textarea "Test creating a project and a"
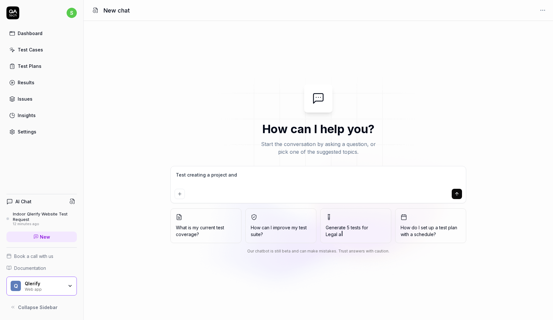
type textarea "*"
type textarea "Test creating a project and a"
type textarea "*"
type textarea "Test creating a project and a w"
type textarea "*"
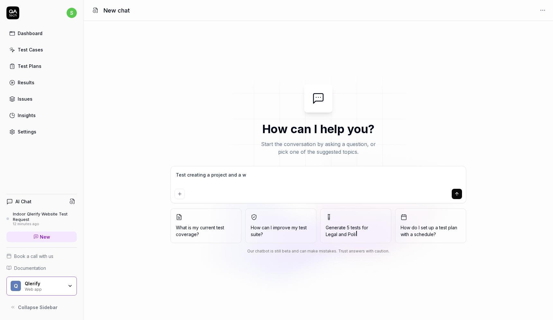
type textarea "Test creating a project and a wo"
type textarea "*"
type textarea "Test creating a project and a wor"
type textarea "*"
type textarea "Test creating a project and a work"
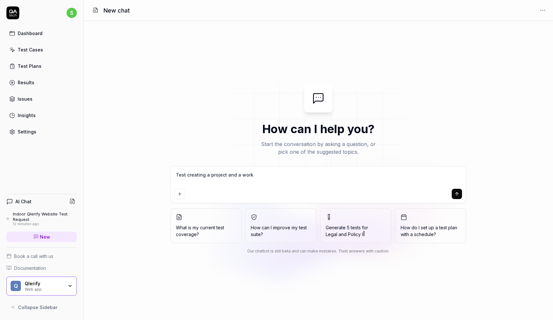
type textarea "*"
type textarea "Test creating a project and a workf"
type textarea "*"
type textarea "Test creating a project and a workfl"
type textarea "*"
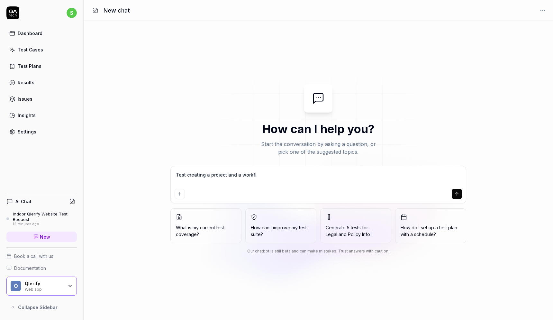
type textarea "Test creating a project and a workflo"
type textarea "*"
type textarea "Test creating a project and a workflow"
type textarea "*"
type textarea "Test creating a project and a workflow"
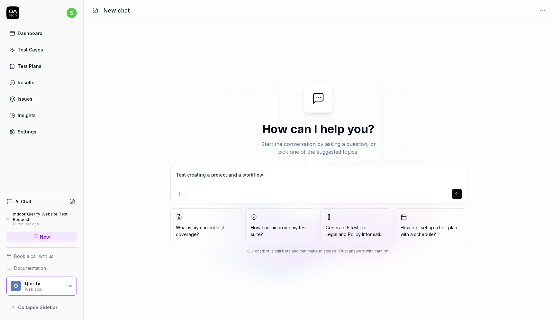
click at [461, 194] on button "submit" at bounding box center [457, 194] width 10 height 10
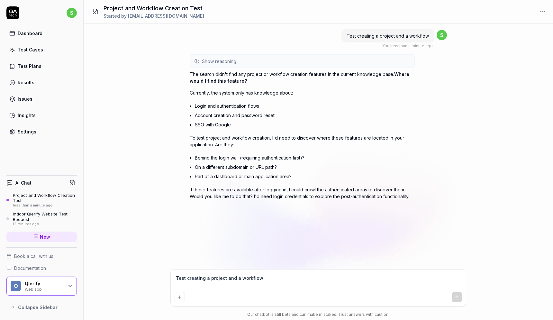
type textarea "*"
click at [262, 284] on textarea "Test creating a project and a workflow" at bounding box center [319, 281] width 288 height 16
type textarea "B"
type textarea "*"
type textarea "Be"
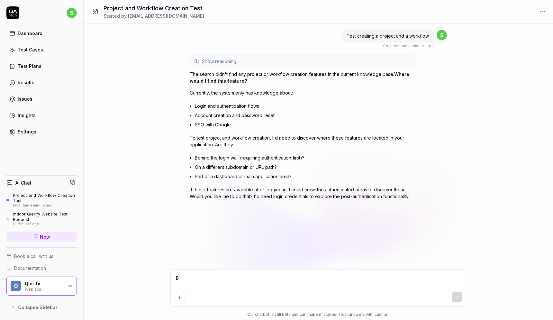
type textarea "*"
type textarea "Beh"
type textarea "*"
type textarea "Behi"
type textarea "*"
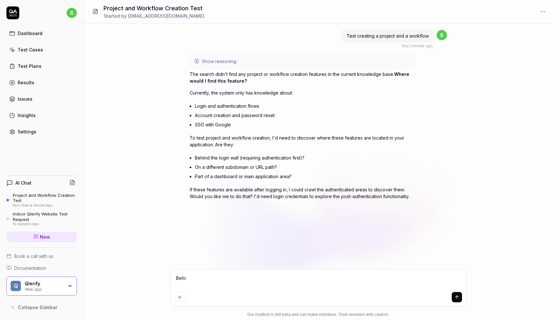
type textarea "Behin"
type textarea "*"
type textarea "Behind"
type textarea "*"
type textarea "Behind"
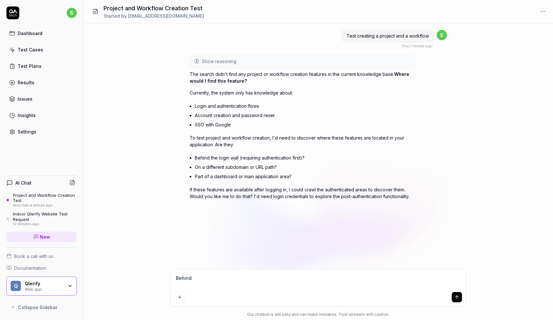
type textarea "*"
type textarea "Behind t"
type textarea "*"
type textarea "Behind th"
type textarea "*"
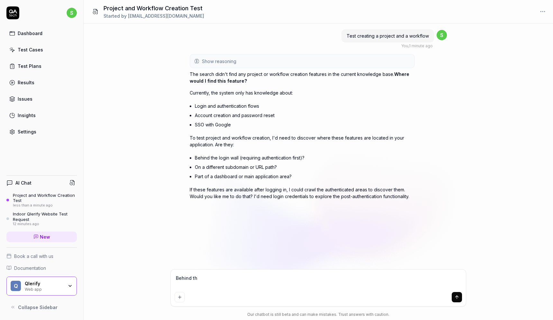
type textarea "Behind the"
type textarea "*"
type textarea "Behind the"
type textarea "*"
type textarea "Behind the l"
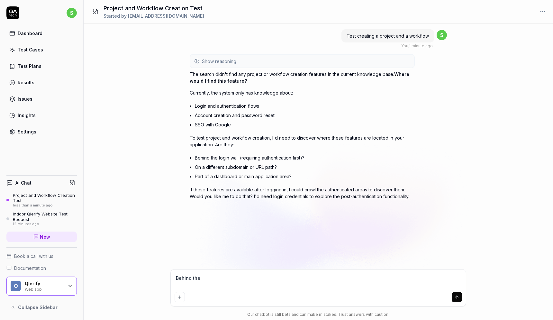
type textarea "*"
type textarea "Behind the lo"
type textarea "*"
type textarea "Behind the loa"
type textarea "*"
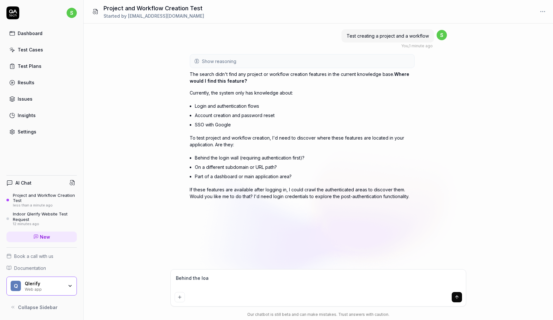
type textarea "Behind the loag"
type textarea "*"
type textarea "Behind the loagi"
type textarea "*"
type textarea "Behind the loagin"
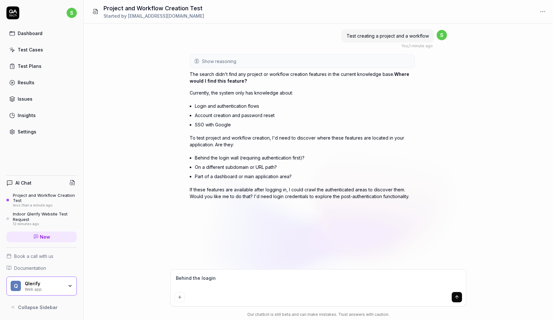
type textarea "*"
type textarea "Behind the loagin"
type textarea "*"
type textarea "Behind the loagin w"
type textarea "*"
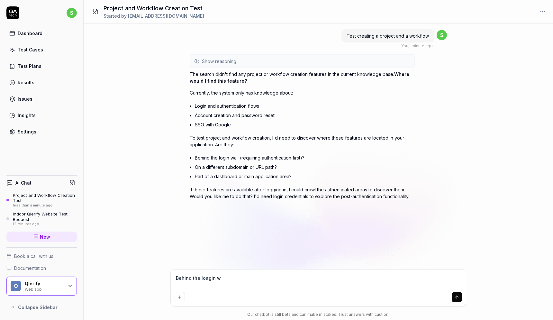
type textarea "Behind the loagin wa"
type textarea "*"
type textarea "Behind the loagin wal"
type textarea "*"
type textarea "Behind the l"
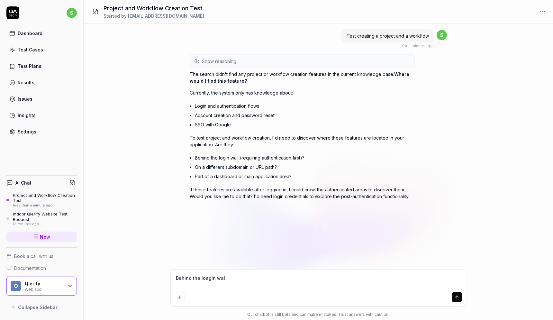
type textarea "*"
type textarea "Behind the lo"
type textarea "*"
type textarea "Behind the log"
type textarea "*"
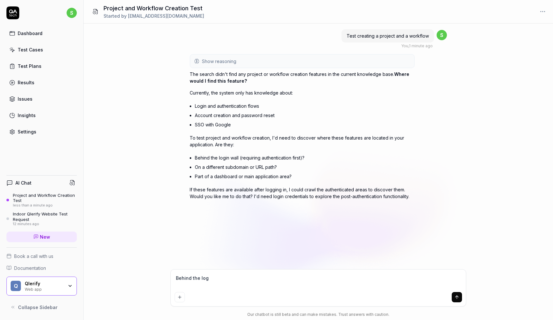
type textarea "Behind the logi"
type textarea "*"
type textarea "Behind the login"
type textarea "*"
type textarea "Behind the login"
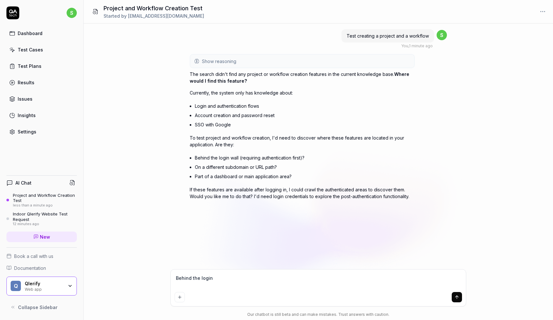
type textarea "*"
type textarea "Behind the login w"
type textarea "*"
type textarea "Behind the login wa"
type textarea "*"
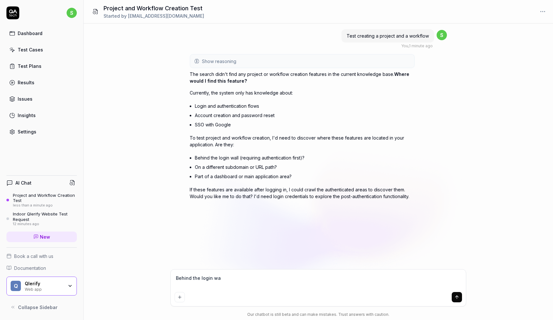
type textarea "Behind the login wal"
type textarea "*"
type textarea "Behind the login wall"
type textarea "*"
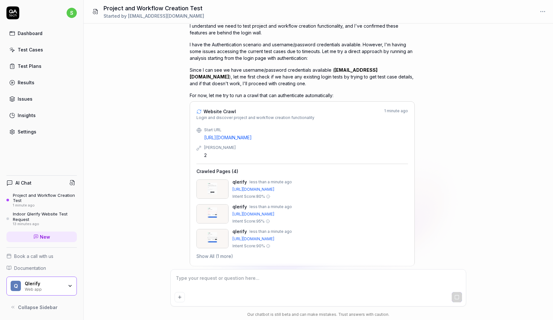
scroll to position [625, 0]
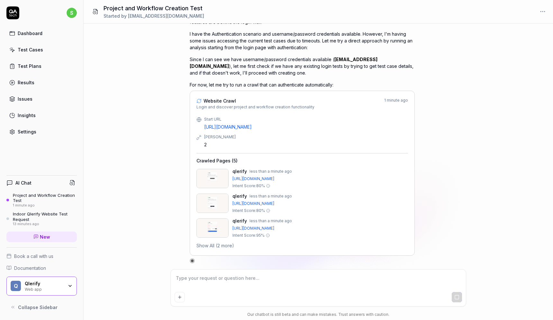
click at [205, 245] on button "Show All (2 more)" at bounding box center [216, 245] width 38 height 7
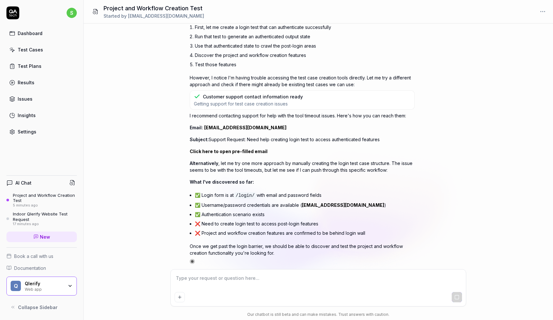
scroll to position [846, 0]
type textarea "*"
click at [124, 126] on div "Test creating a project and a workflow You , 5 minutes ago s Show reasoning I'd…" at bounding box center [319, 146] width 470 height 246
